Goal: Transaction & Acquisition: Book appointment/travel/reservation

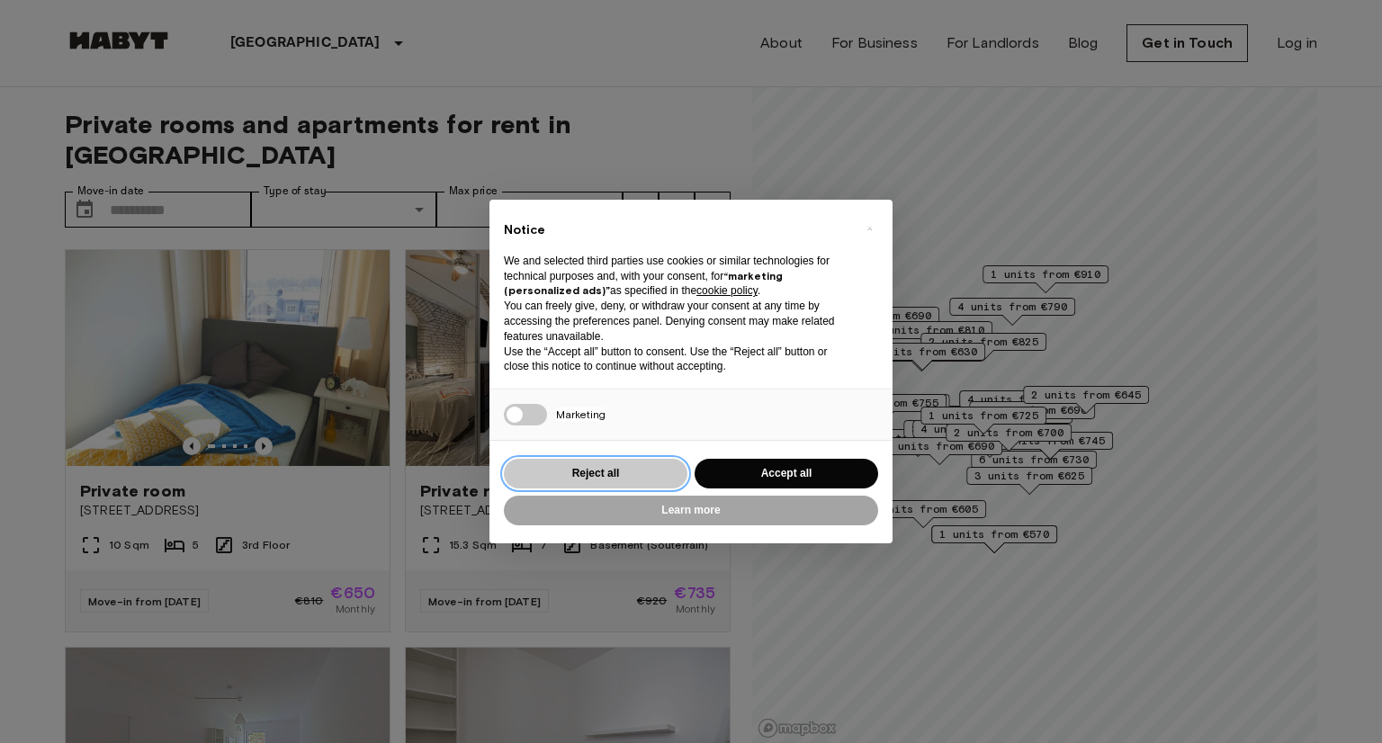
click at [605, 473] on button "Reject all" at bounding box center [596, 474] width 184 height 30
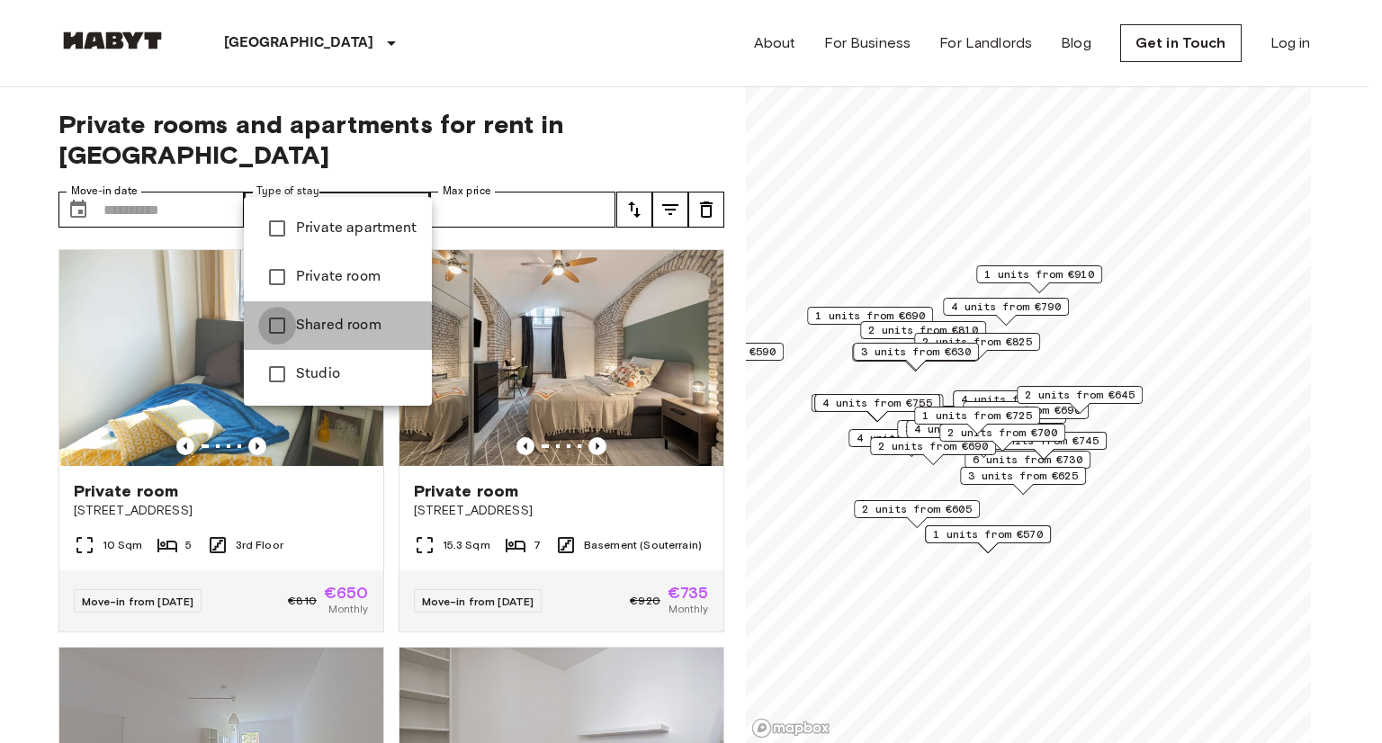
type input "**********"
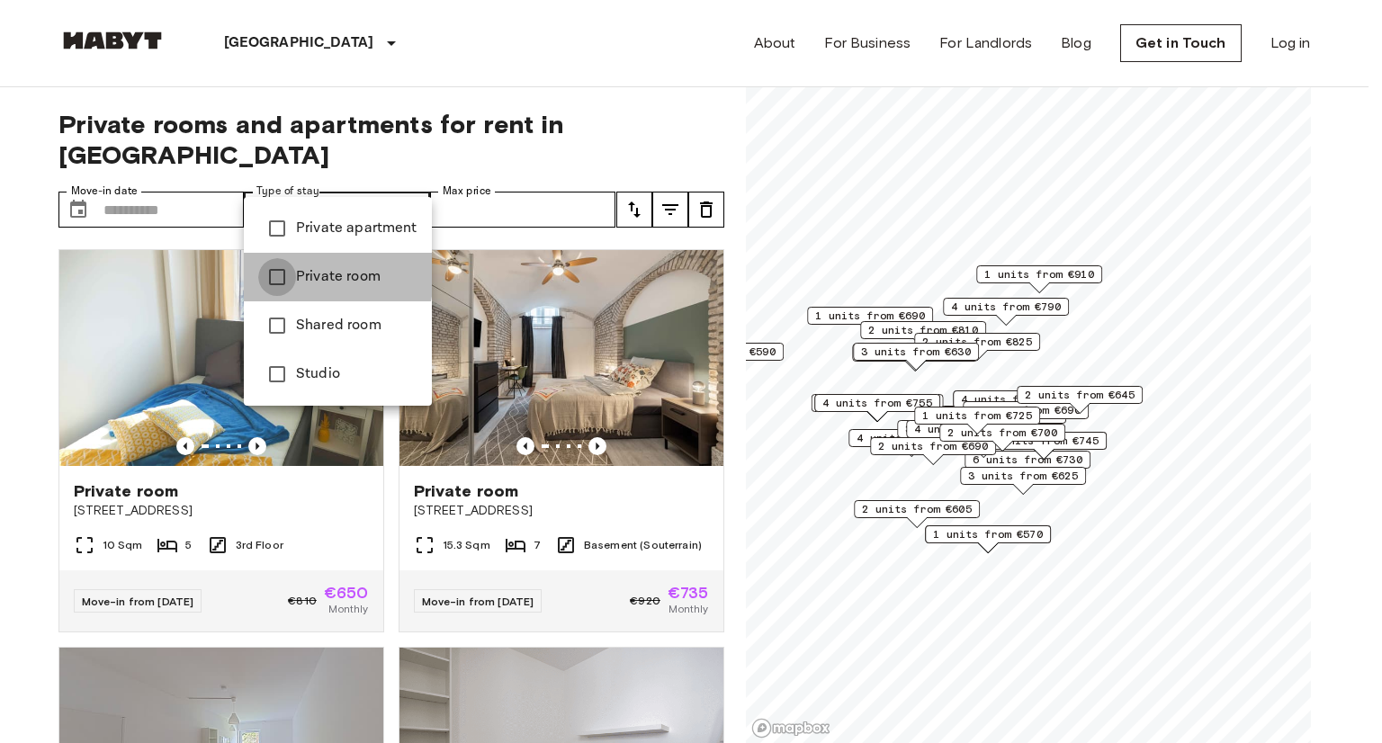
type input "**********"
click at [0, 194] on div at bounding box center [691, 371] width 1382 height 743
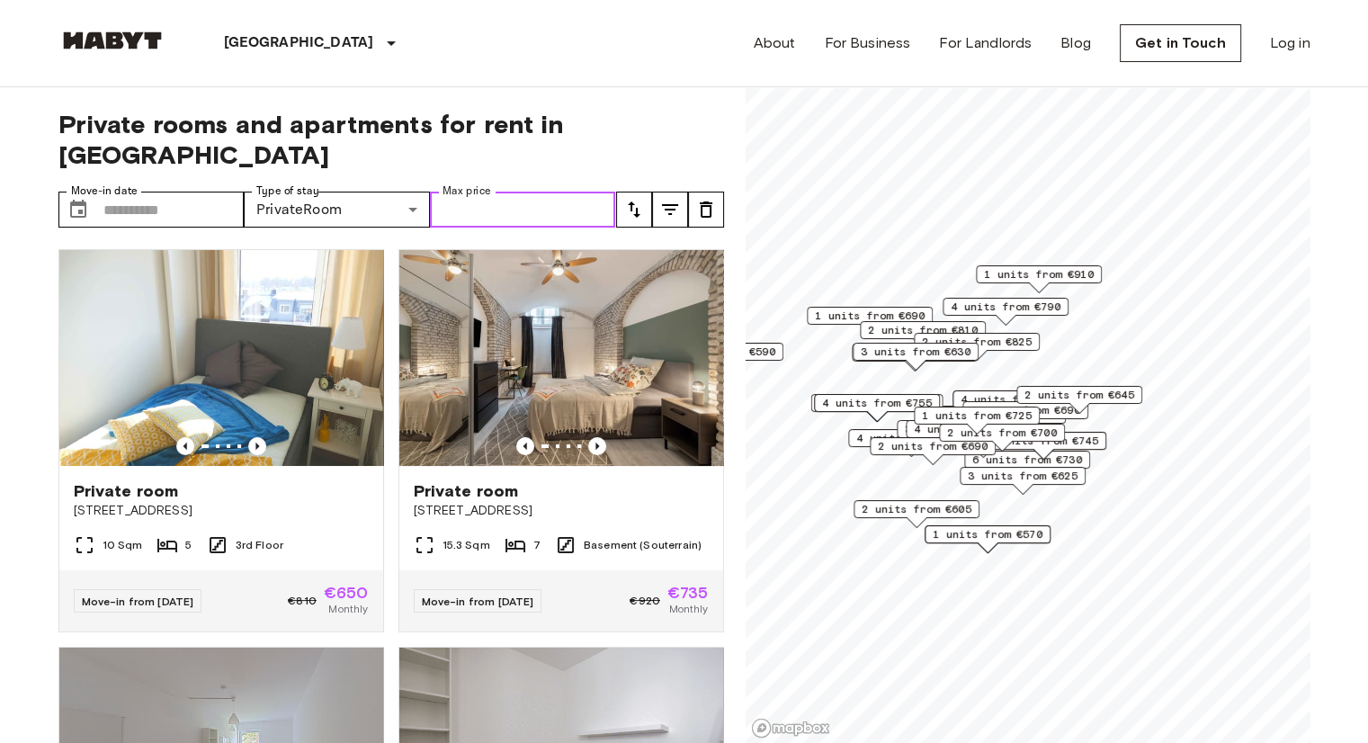
click at [560, 192] on input "Max price" at bounding box center [523, 210] width 186 height 36
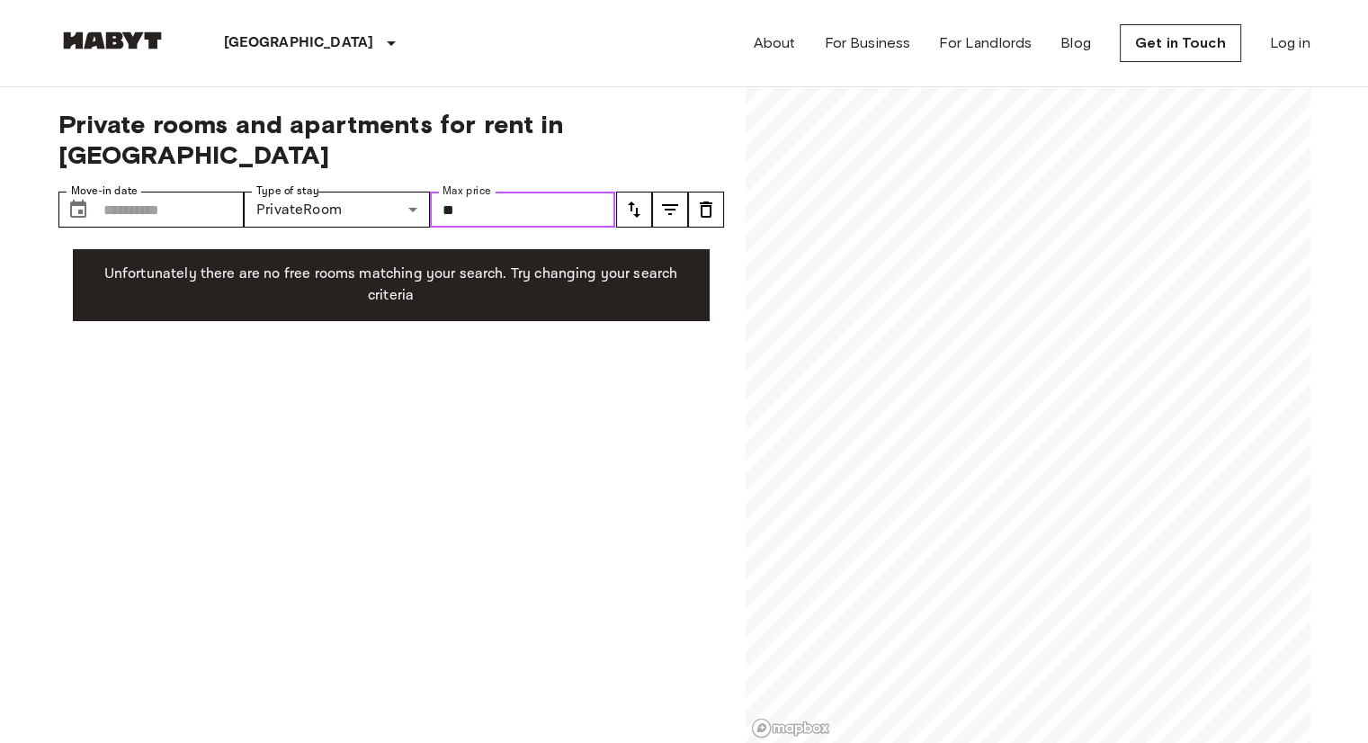
type input "*"
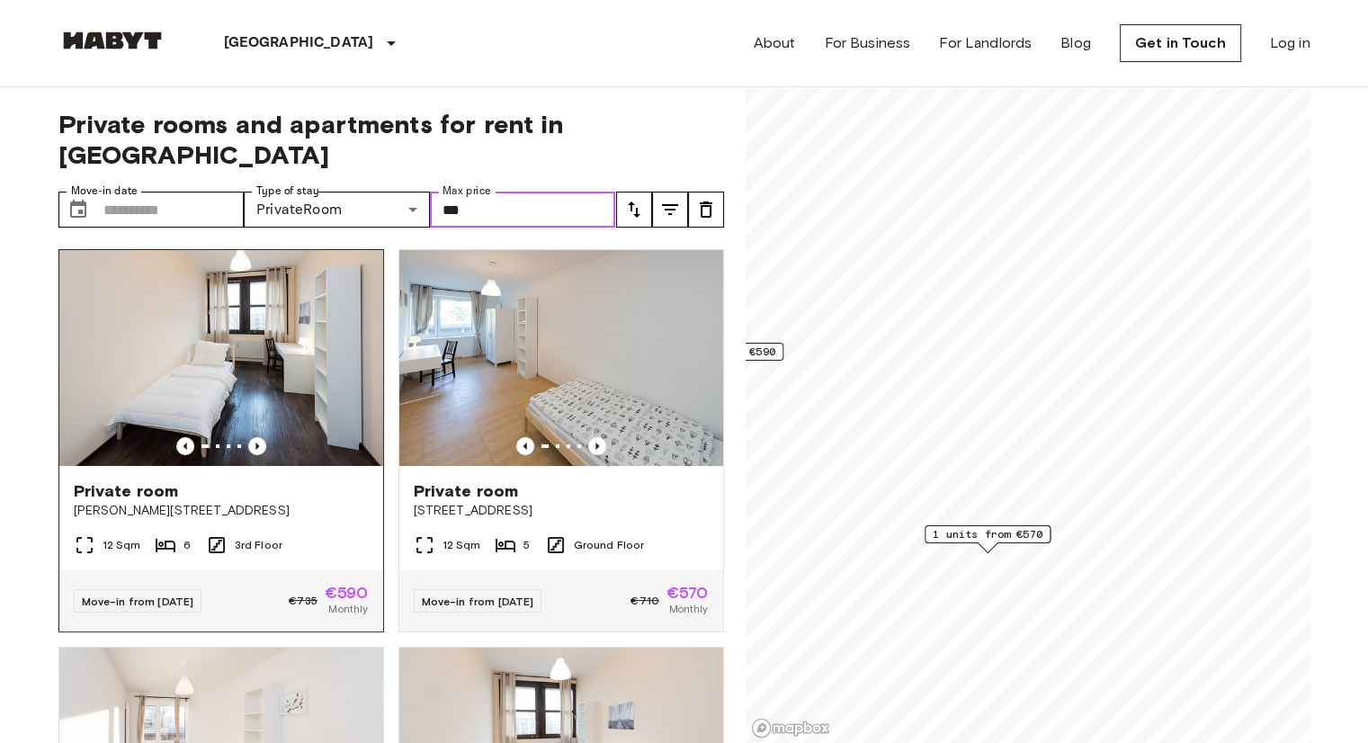
click at [207, 250] on img at bounding box center [221, 358] width 324 height 216
type input "***"
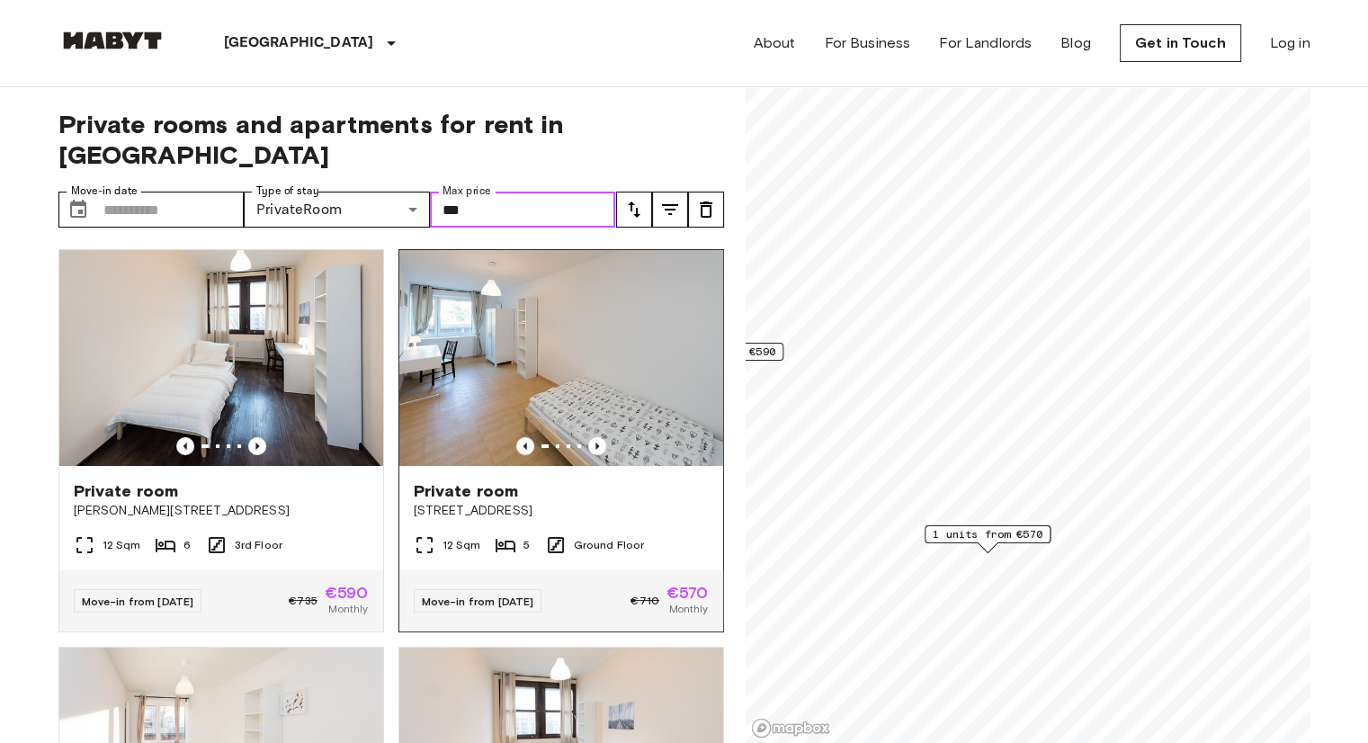
click at [536, 322] on img at bounding box center [561, 358] width 324 height 216
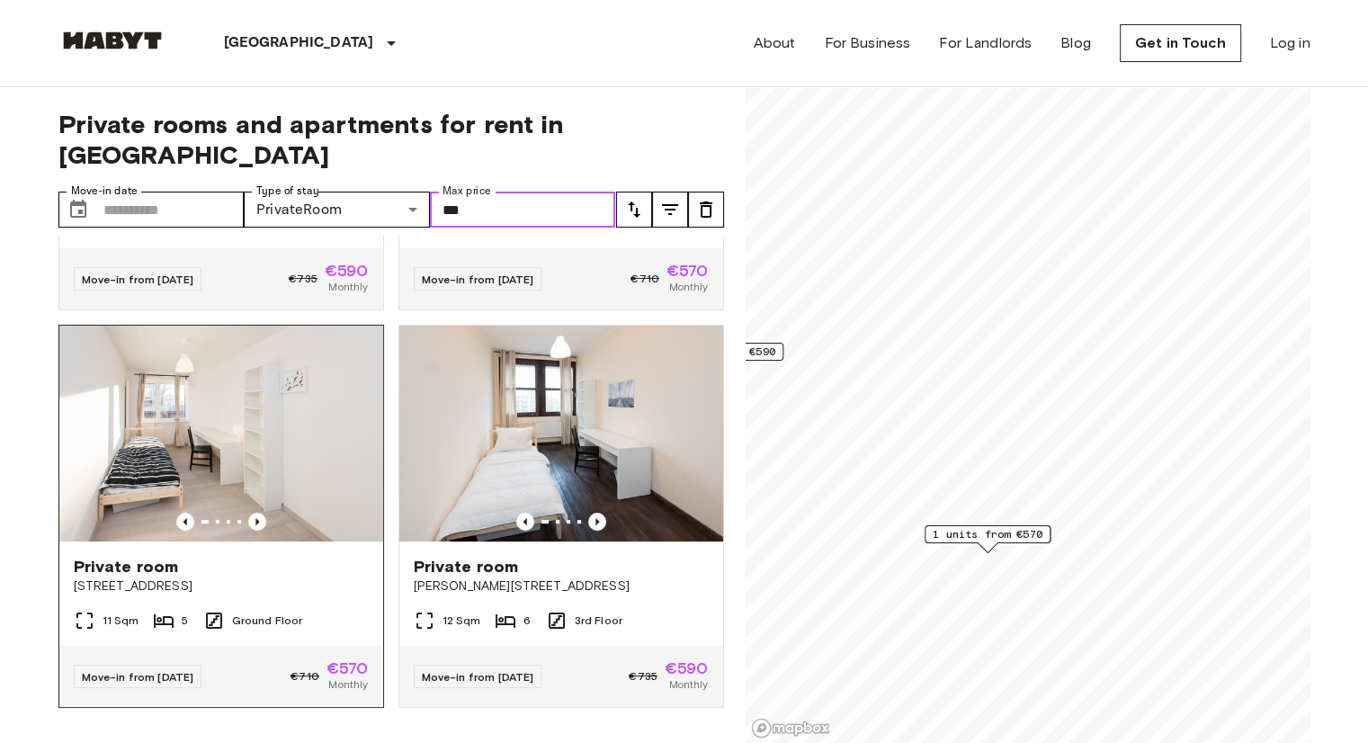
click at [214, 405] on img at bounding box center [221, 434] width 324 height 216
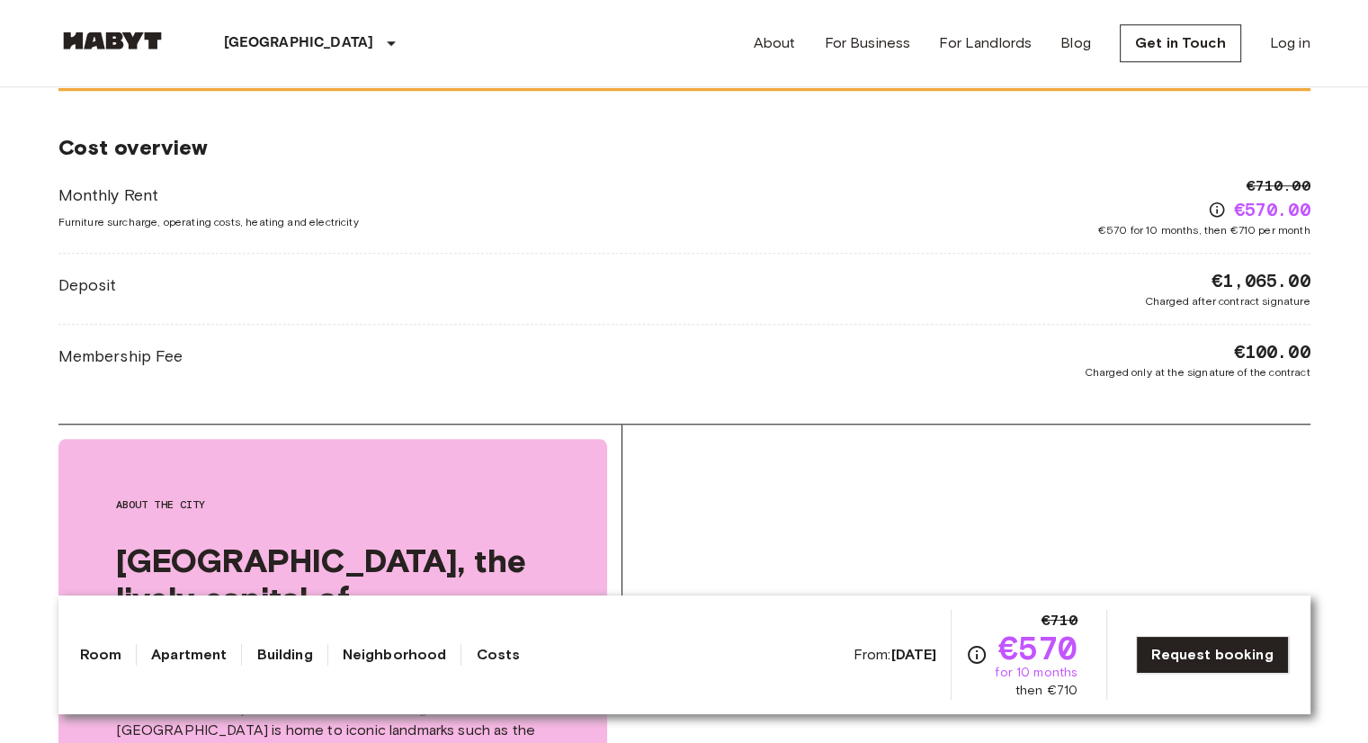
scroll to position [1619, 0]
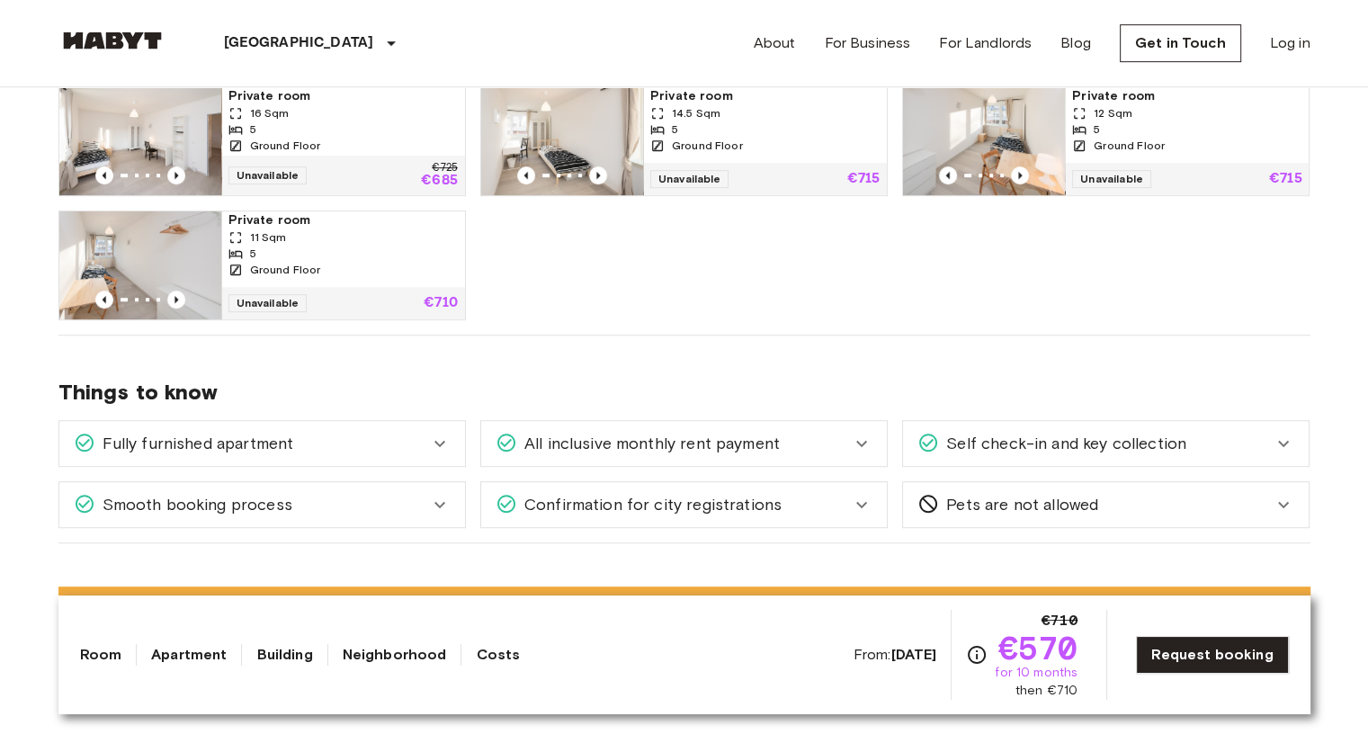
scroll to position [1169, 0]
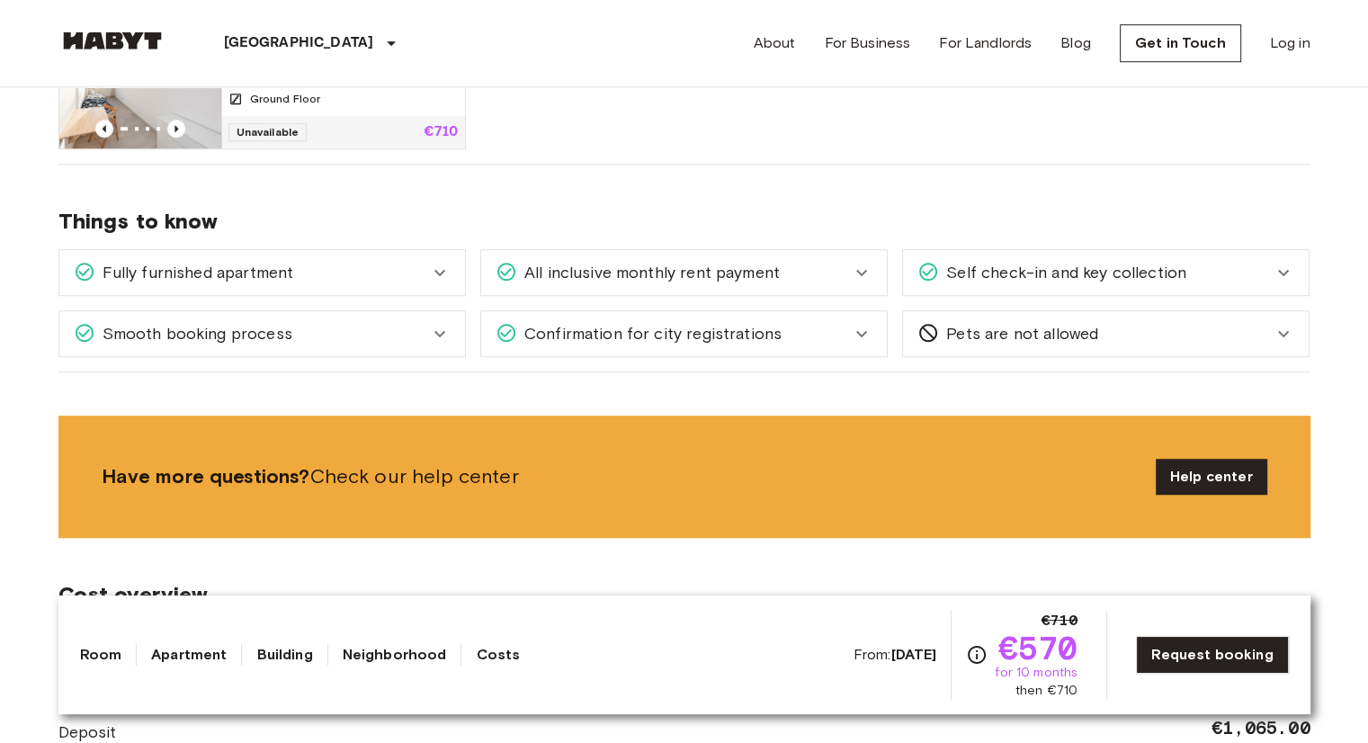
click at [390, 282] on div "Fully furnished apartment" at bounding box center [251, 272] width 355 height 23
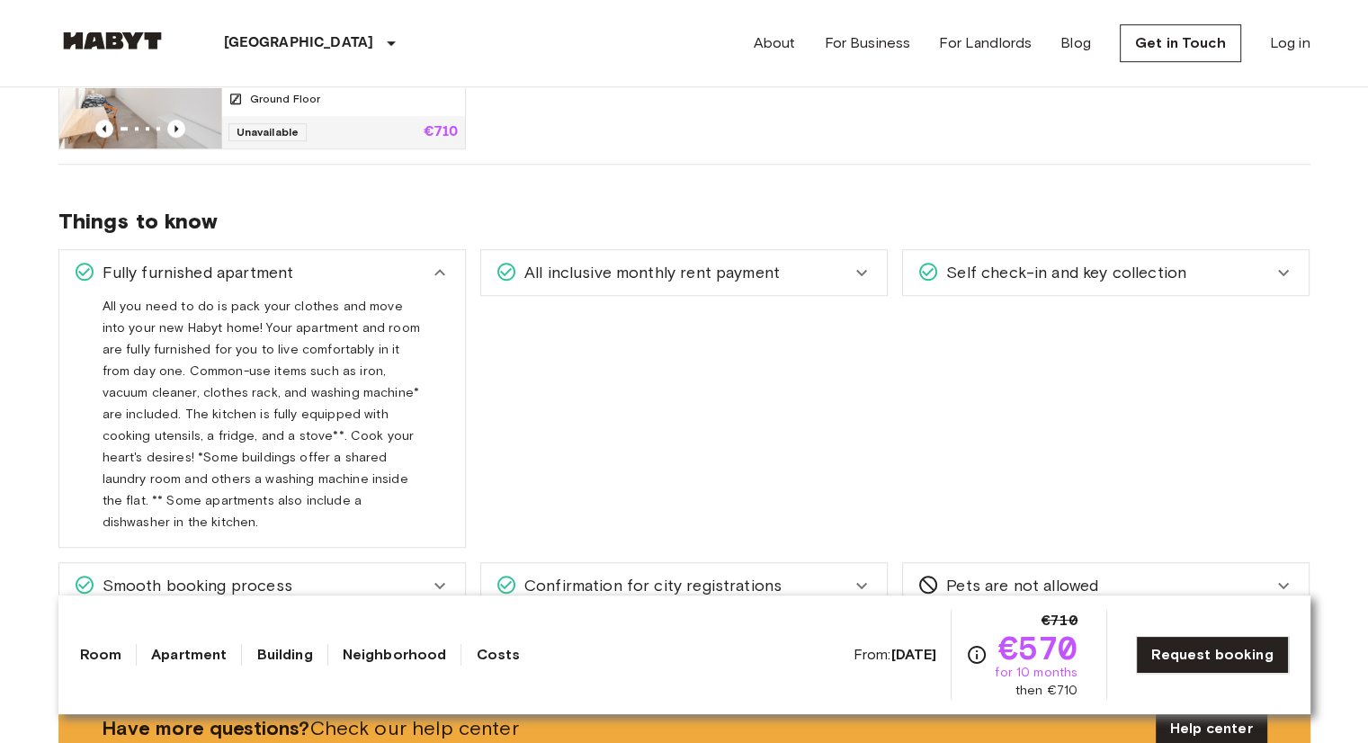
click at [421, 273] on div "Fully furnished apartment" at bounding box center [251, 272] width 355 height 23
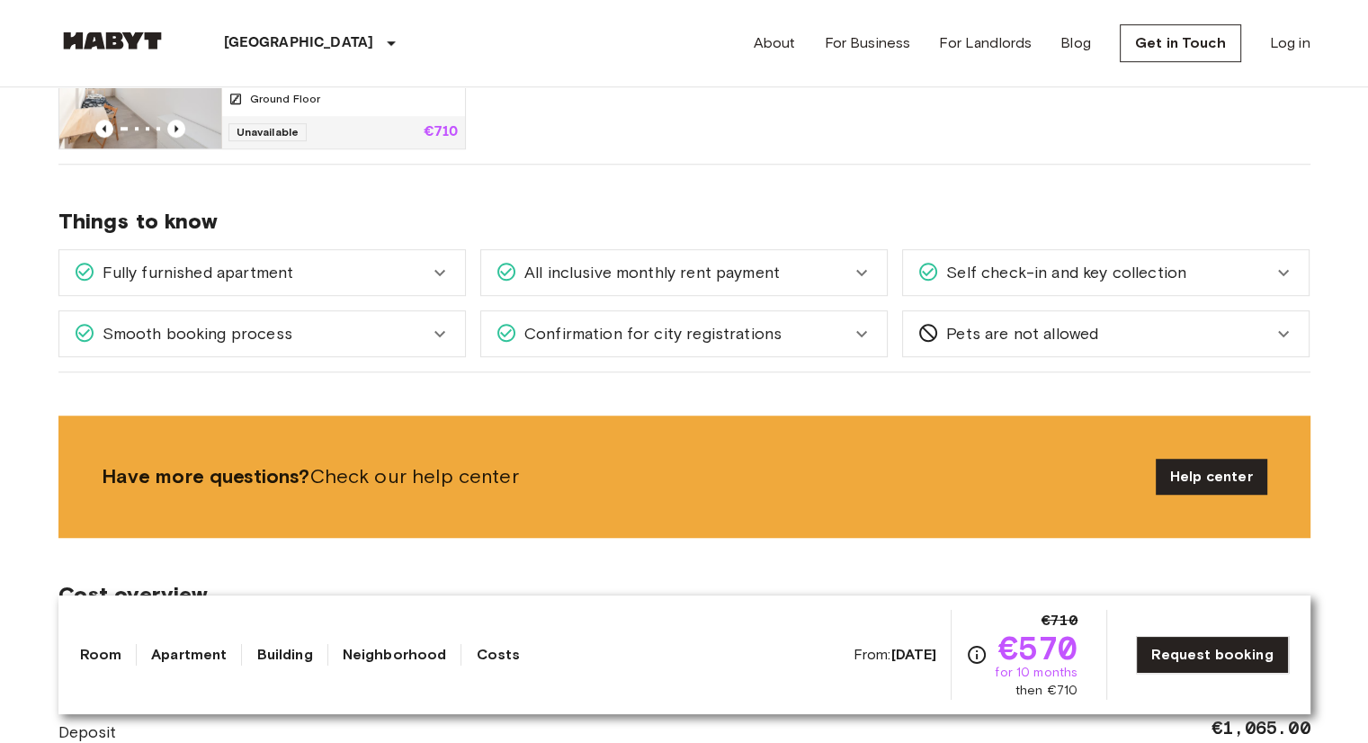
click at [750, 269] on span "All inclusive monthly rent payment" at bounding box center [648, 272] width 263 height 23
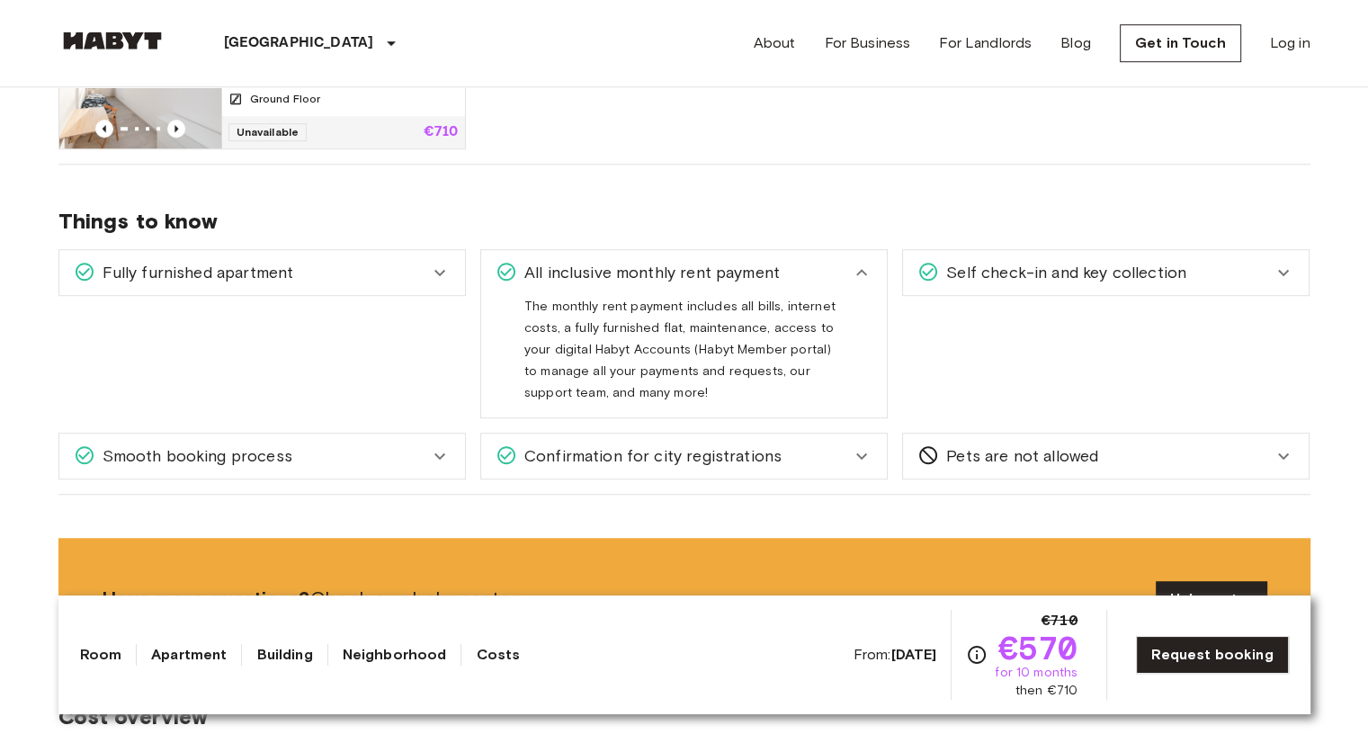
click at [750, 269] on span "All inclusive monthly rent payment" at bounding box center [648, 272] width 263 height 23
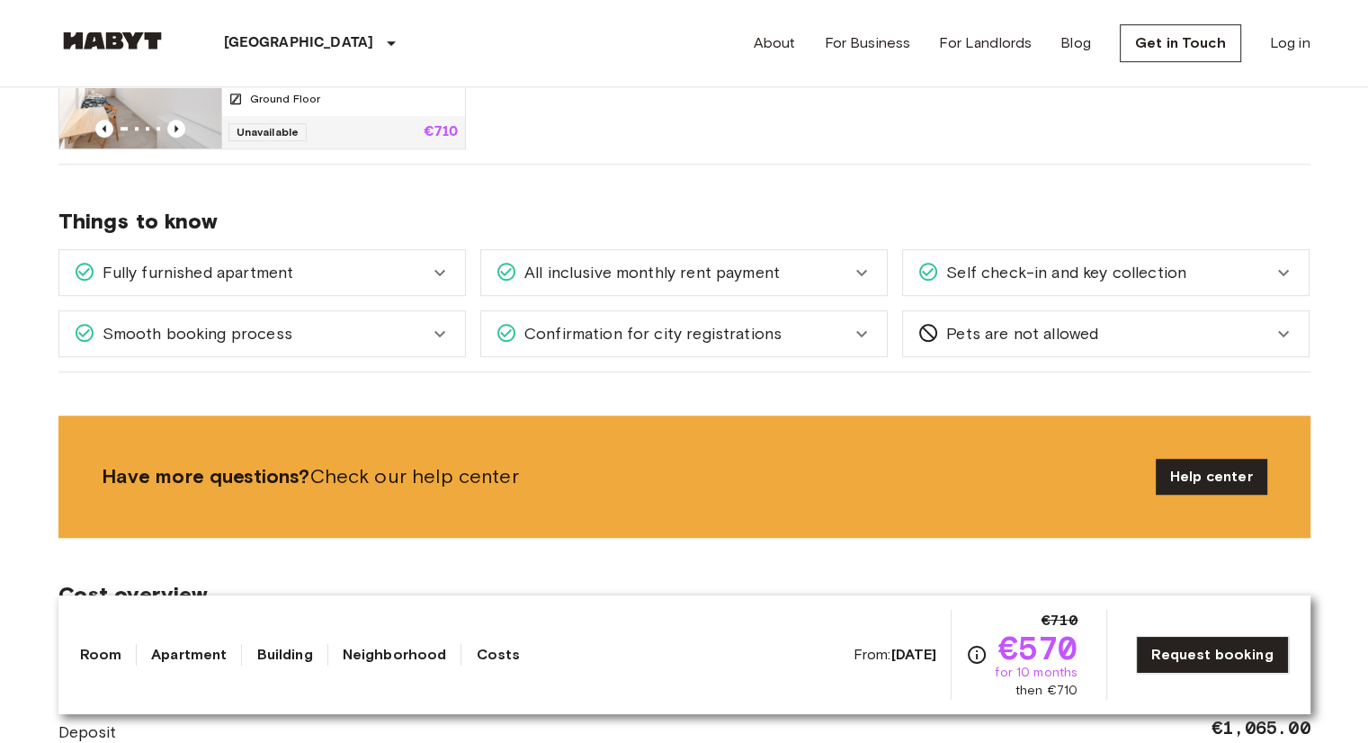
click at [994, 278] on span "Self check-in and key collection" at bounding box center [1062, 272] width 247 height 23
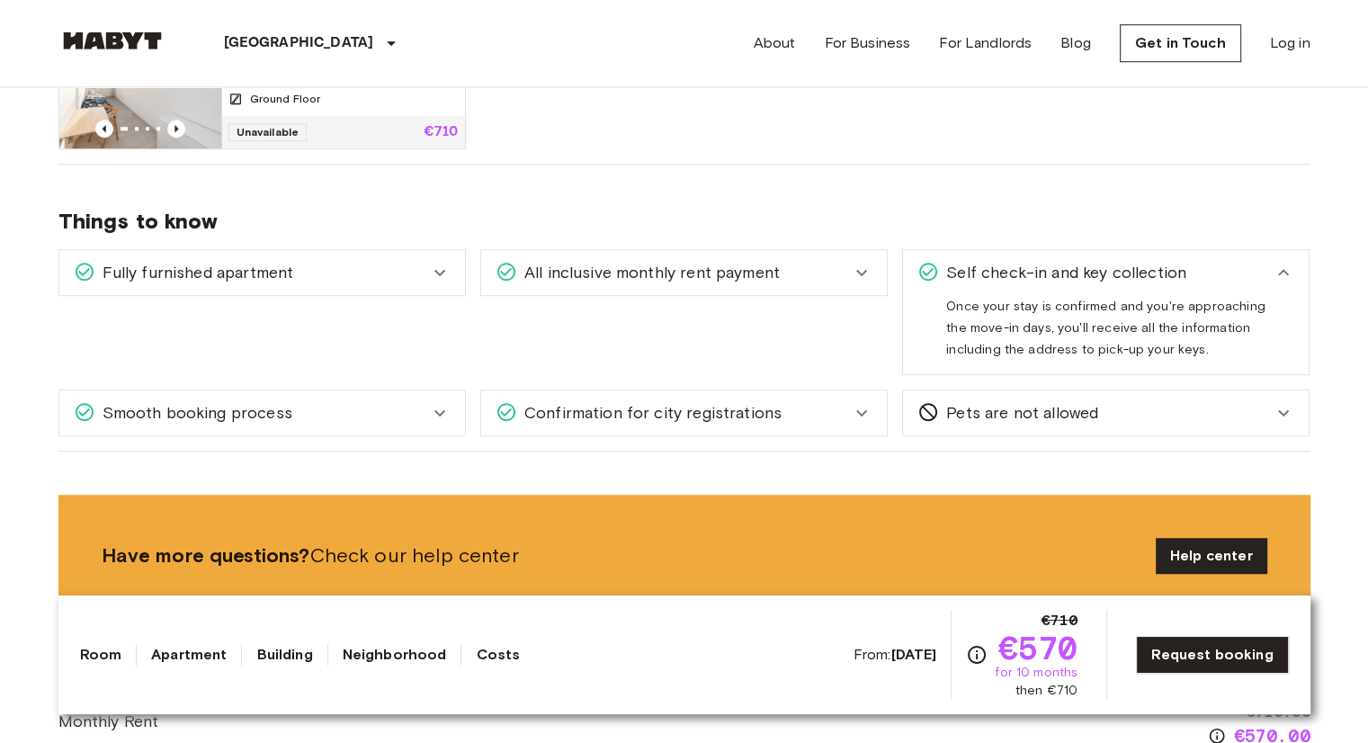
click at [994, 278] on span "Self check-in and key collection" at bounding box center [1062, 272] width 247 height 23
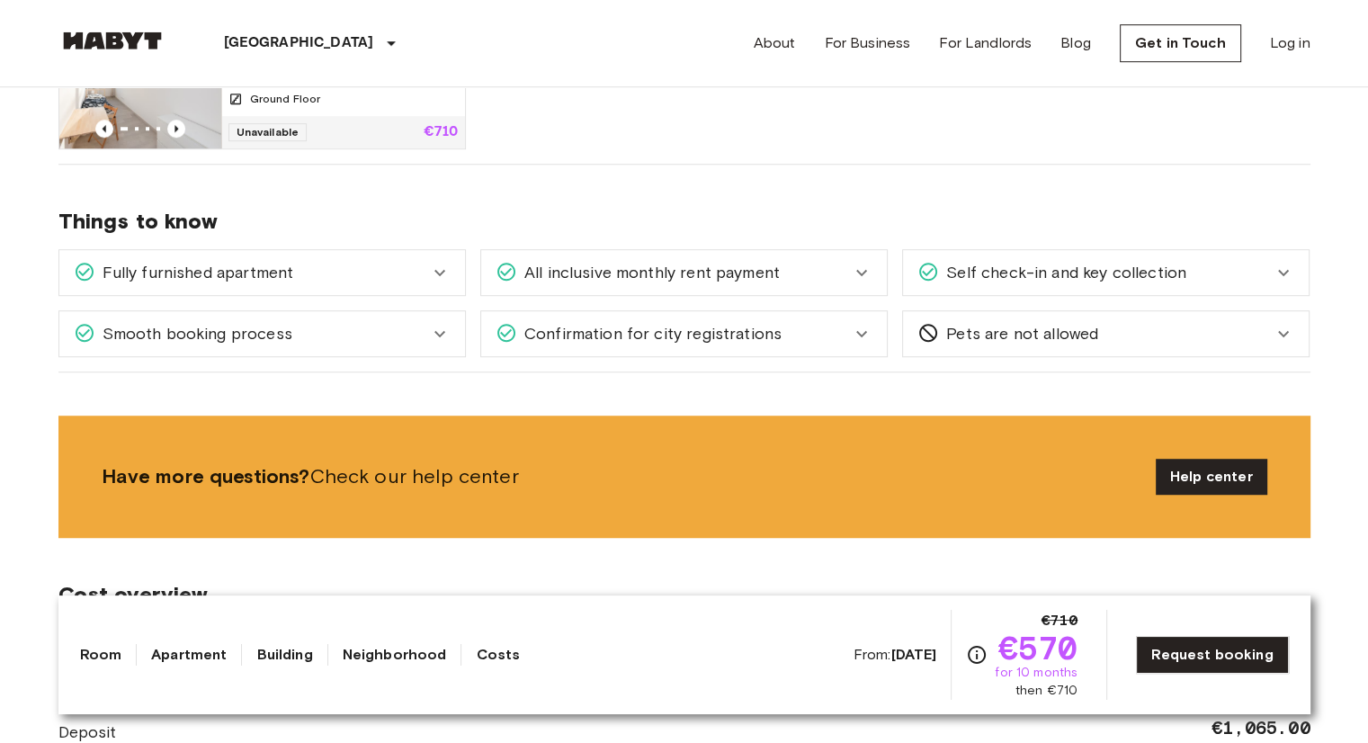
click at [953, 339] on span "Pets are not allowed" at bounding box center [1018, 333] width 159 height 23
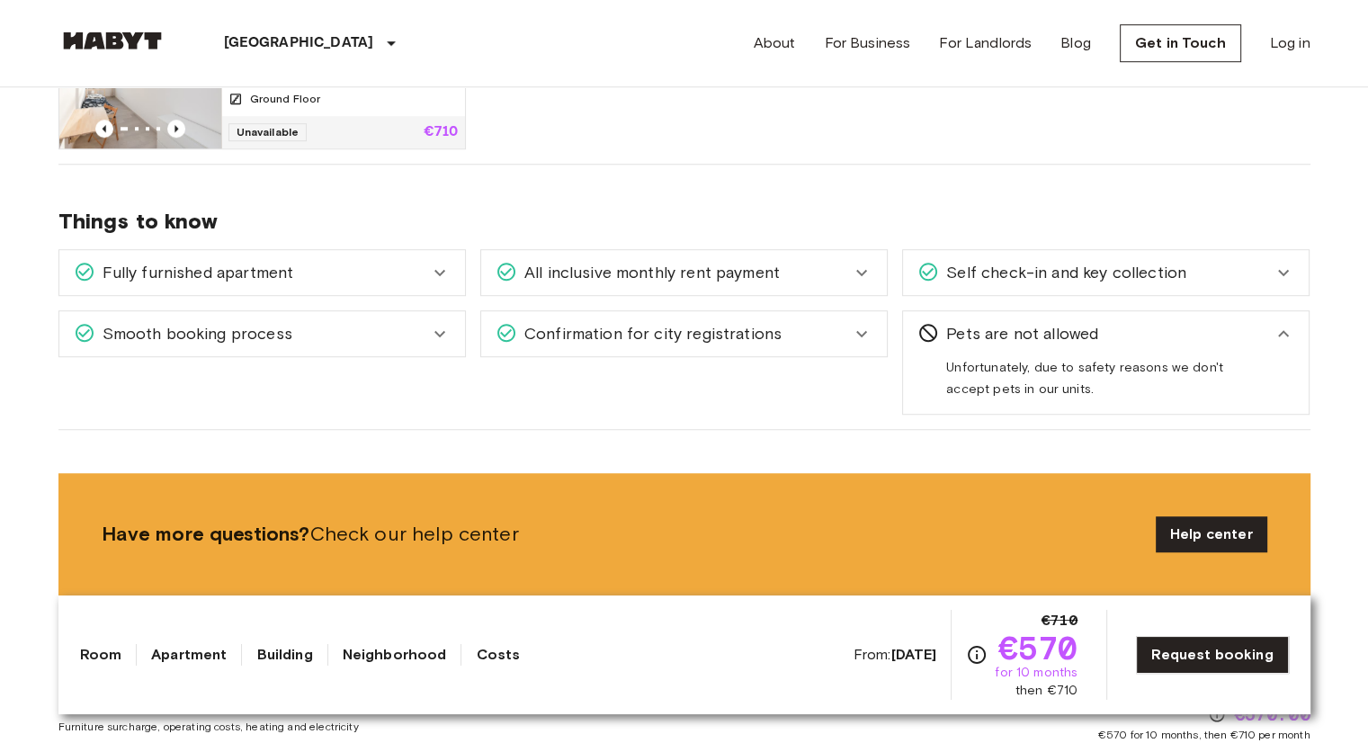
click at [953, 339] on span "Pets are not allowed" at bounding box center [1018, 333] width 159 height 23
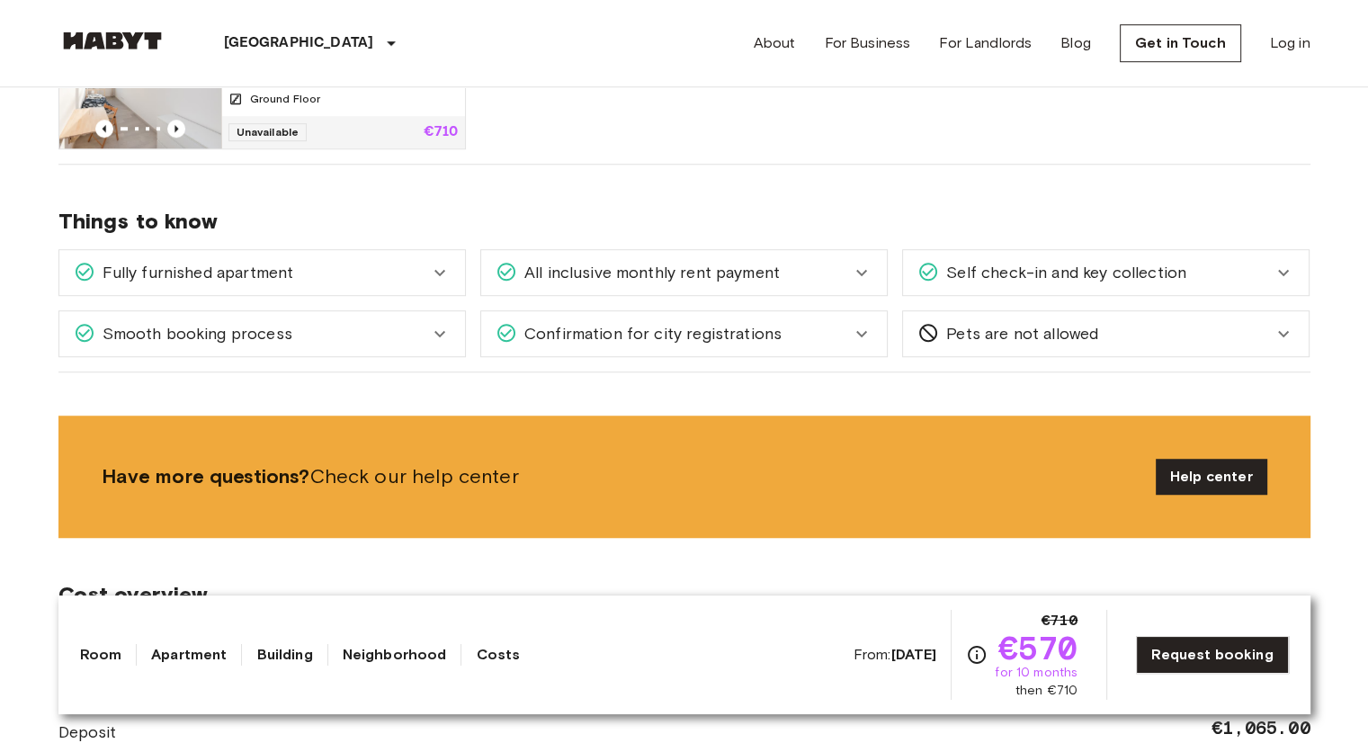
click at [723, 322] on span "Confirmation for city registrations" at bounding box center [649, 333] width 264 height 23
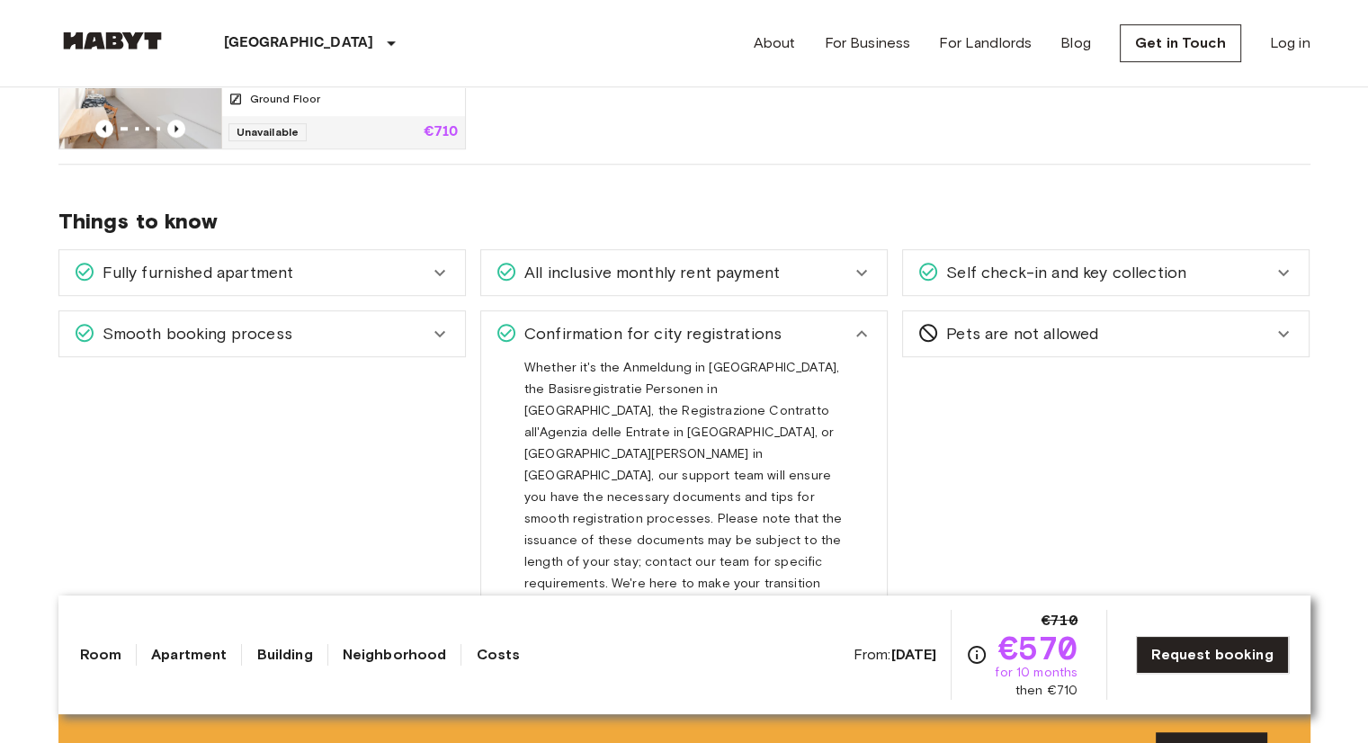
click at [723, 322] on span "Confirmation for city registrations" at bounding box center [649, 333] width 264 height 23
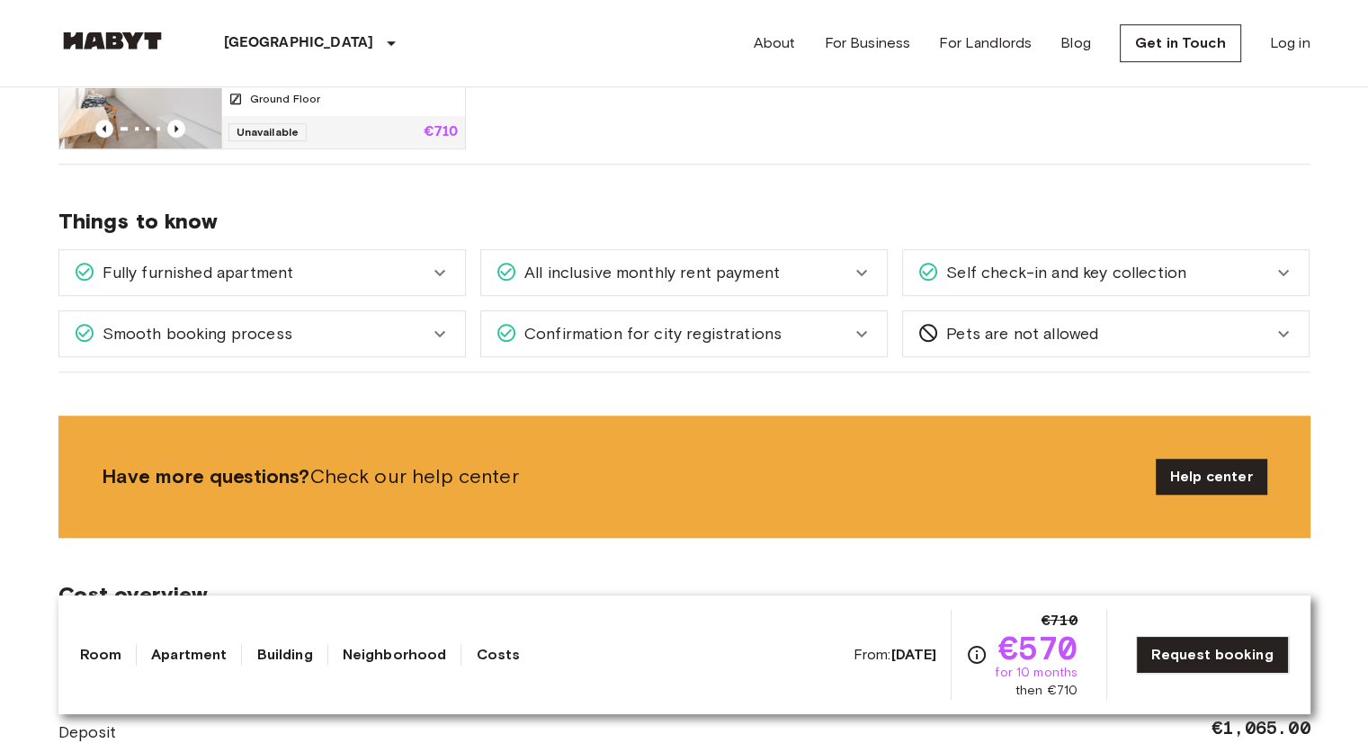
click at [636, 303] on div "Confirmation for city registrations Whether it's the Anmeldung in Germany, the …" at bounding box center [677, 326] width 422 height 61
click at [619, 327] on span "Confirmation for city registrations" at bounding box center [649, 333] width 264 height 23
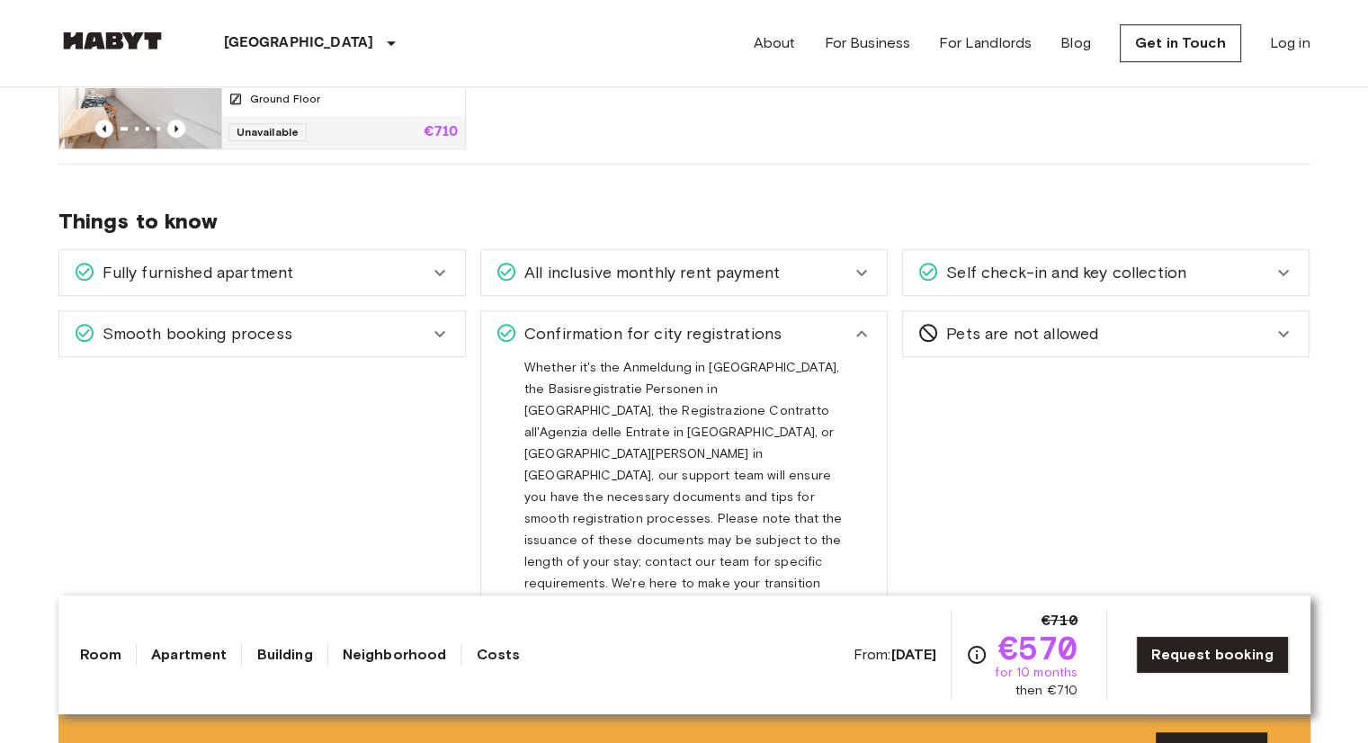
click at [619, 327] on span "Confirmation for city registrations" at bounding box center [649, 333] width 264 height 23
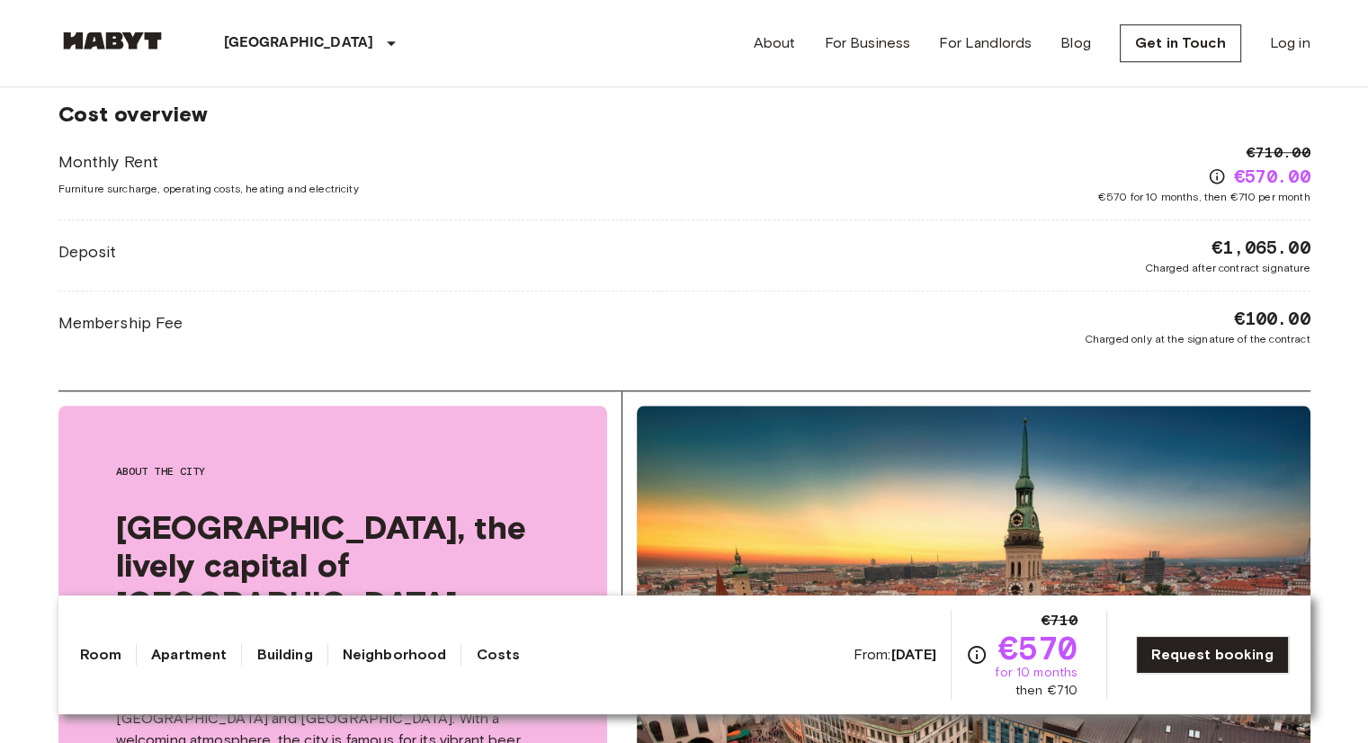
scroll to position [1619, 0]
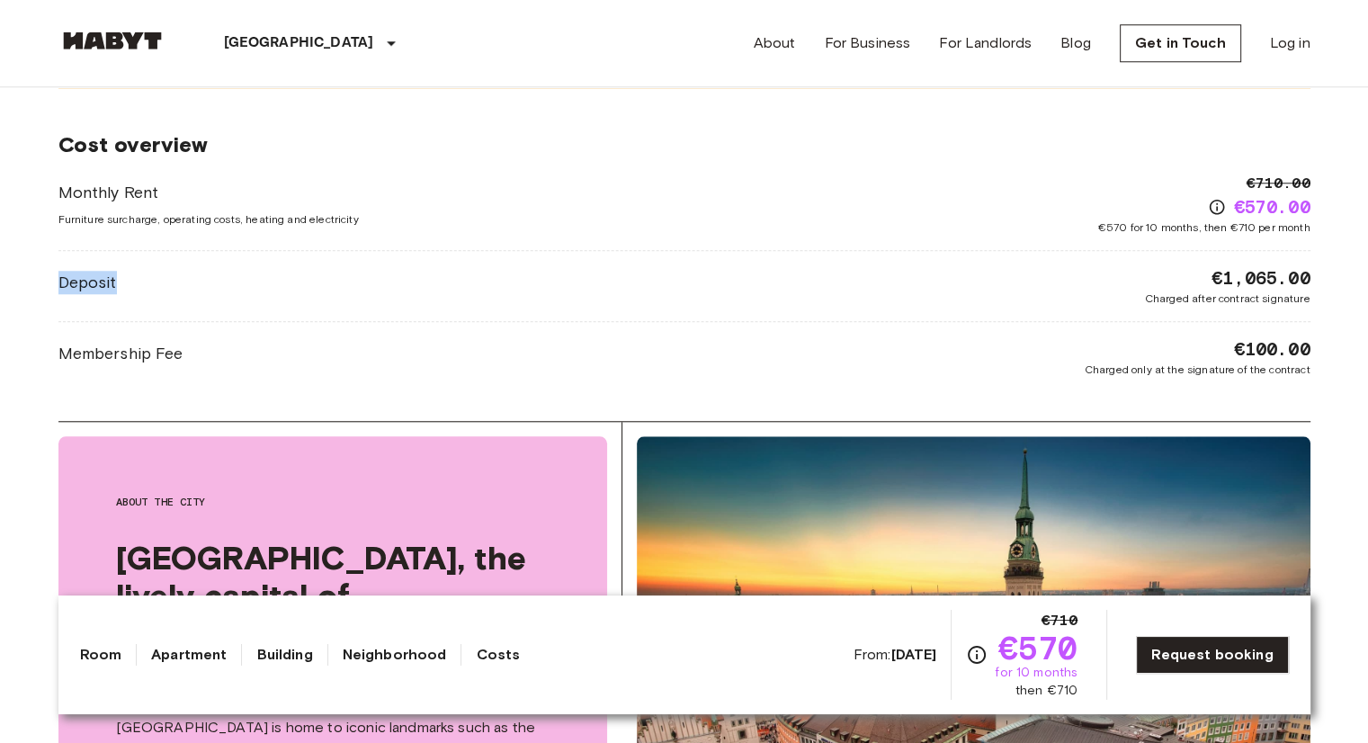
drag, startPoint x: 60, startPoint y: 280, endPoint x: 637, endPoint y: 220, distance: 579.7
click at [194, 278] on div "Deposit €1,065.00 Charged after contract signature" at bounding box center [684, 285] width 1252 height 41
drag, startPoint x: 1201, startPoint y: 280, endPoint x: 1233, endPoint y: 302, distance: 39.4
click at [1341, 273] on body "Munich Europe Amsterdam Berlin Brussels Cologne Dusseldorf Frankfurt Graz Hambu…" at bounding box center [684, 628] width 1368 height 4494
click at [1030, 309] on div "Monthly Rent Furniture surcharge, operating costs, heating and electricity €710…" at bounding box center [684, 275] width 1252 height 205
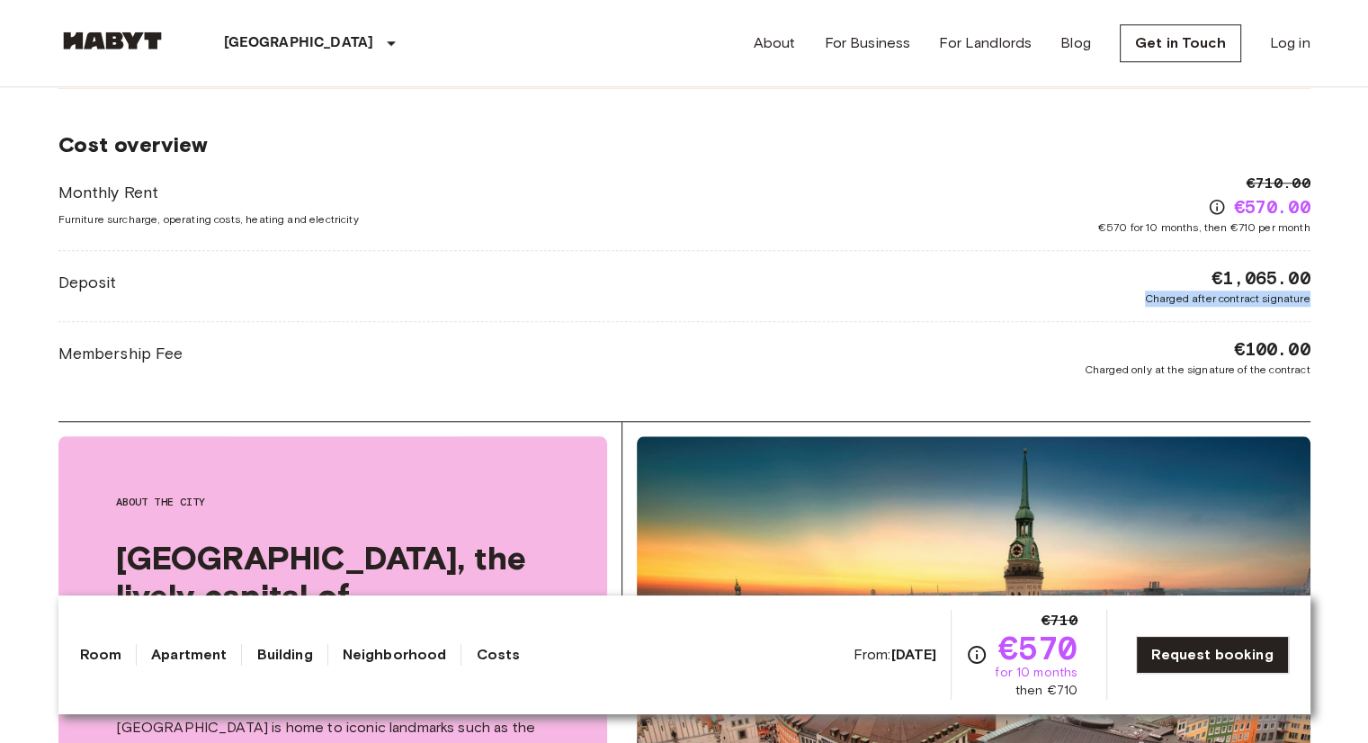
drag, startPoint x: 1147, startPoint y: 296, endPoint x: 1166, endPoint y: 246, distance: 53.0
click at [1367, 296] on html "Munich Europe Amsterdam Berlin Brussels Cologne Dusseldorf Frankfurt Graz Hambu…" at bounding box center [684, 628] width 1368 height 4494
drag, startPoint x: 1094, startPoint y: 216, endPoint x: 1285, endPoint y: 223, distance: 190.9
click at [1285, 223] on div "Monthly Rent Furniture surcharge, operating costs, heating and electricity €710…" at bounding box center [684, 204] width 1252 height 63
click at [942, 268] on div "Deposit €1,065.00 Charged after contract signature" at bounding box center [684, 285] width 1252 height 41
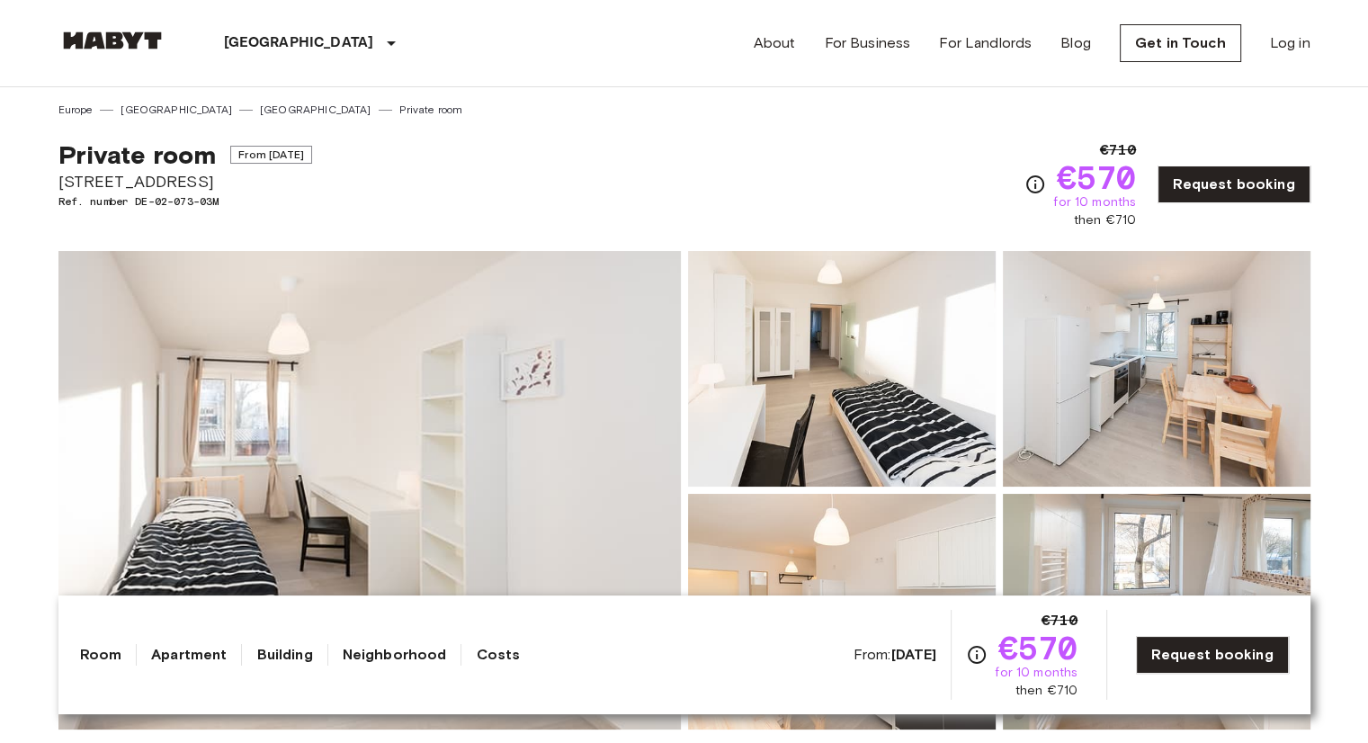
scroll to position [540, 0]
